Goal: Transaction & Acquisition: Purchase product/service

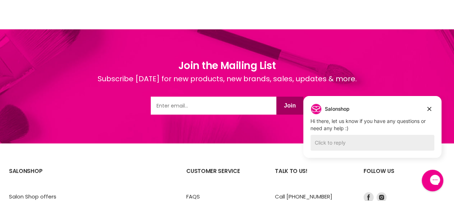
scroll to position [956, 0]
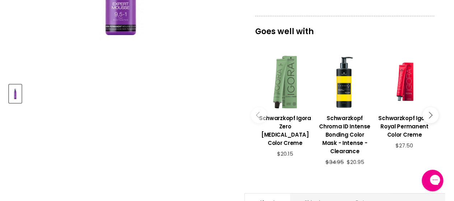
scroll to position [255, 0]
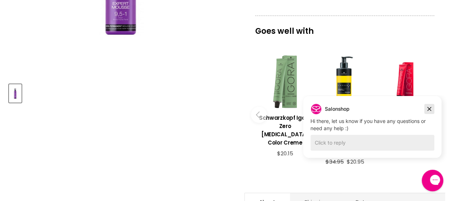
click at [428, 108] on icon "Dismiss campaign" at bounding box center [428, 108] width 7 height 9
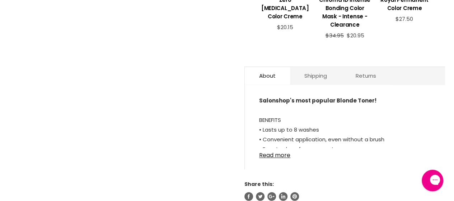
scroll to position [381, 0]
click at [268, 152] on link "Read more" at bounding box center [344, 152] width 171 height 11
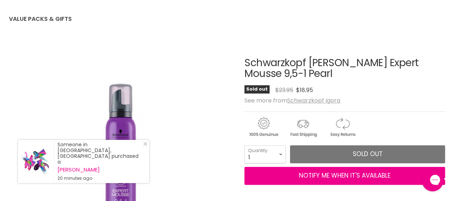
scroll to position [68, 0]
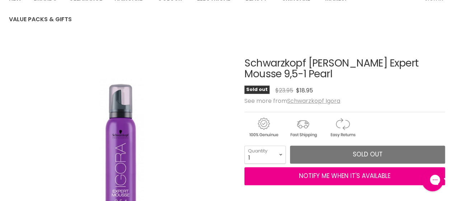
drag, startPoint x: 271, startPoint y: 75, endPoint x: 243, endPoint y: 62, distance: 31.5
copy div "Schwarzkopf [PERSON_NAME] Expert Mousse 9,5-1 Pearl"
